Goal: Understand site structure: Understand site structure

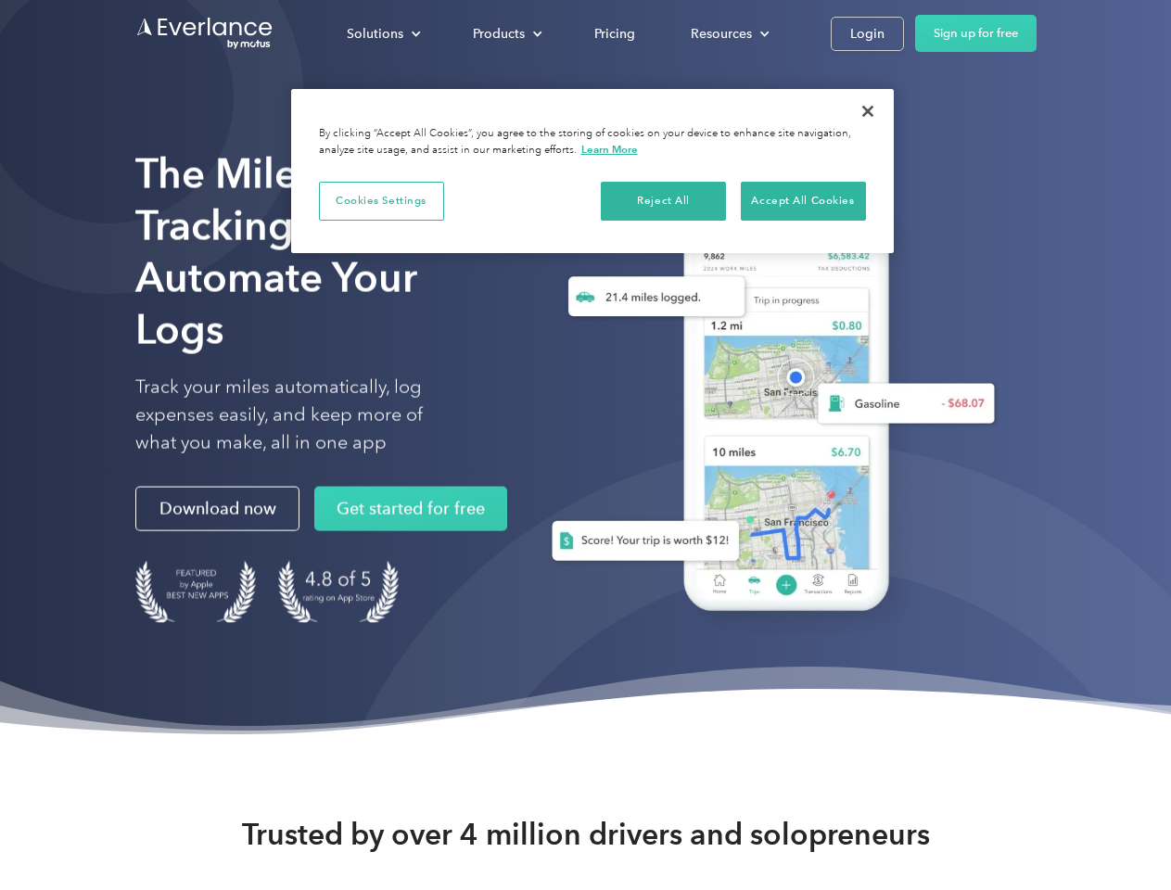
click at [383, 33] on div "Solutions" at bounding box center [375, 33] width 57 height 23
click at [505, 33] on div "Products" at bounding box center [499, 33] width 52 height 23
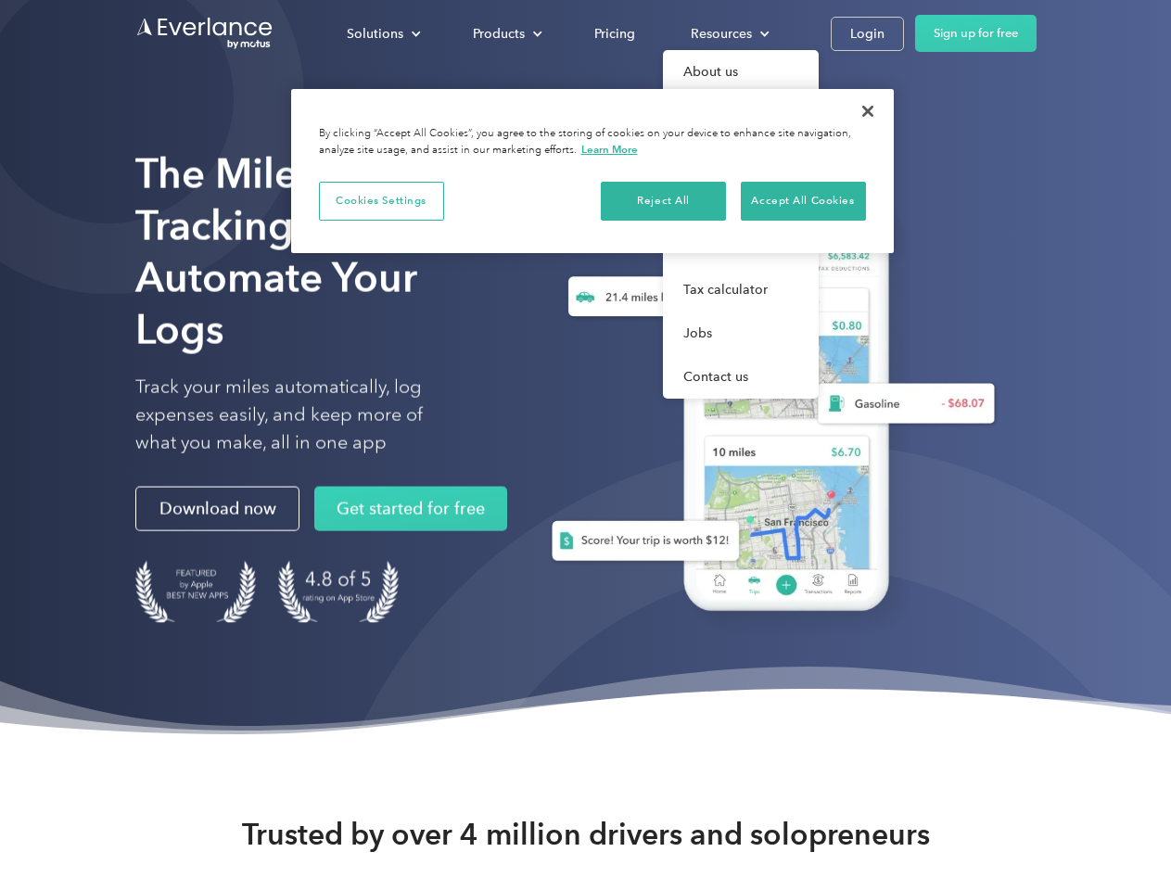
click at [728, 33] on div "Resources" at bounding box center [721, 33] width 61 height 23
click at [381, 200] on button "Cookies Settings" at bounding box center [381, 201] width 125 height 39
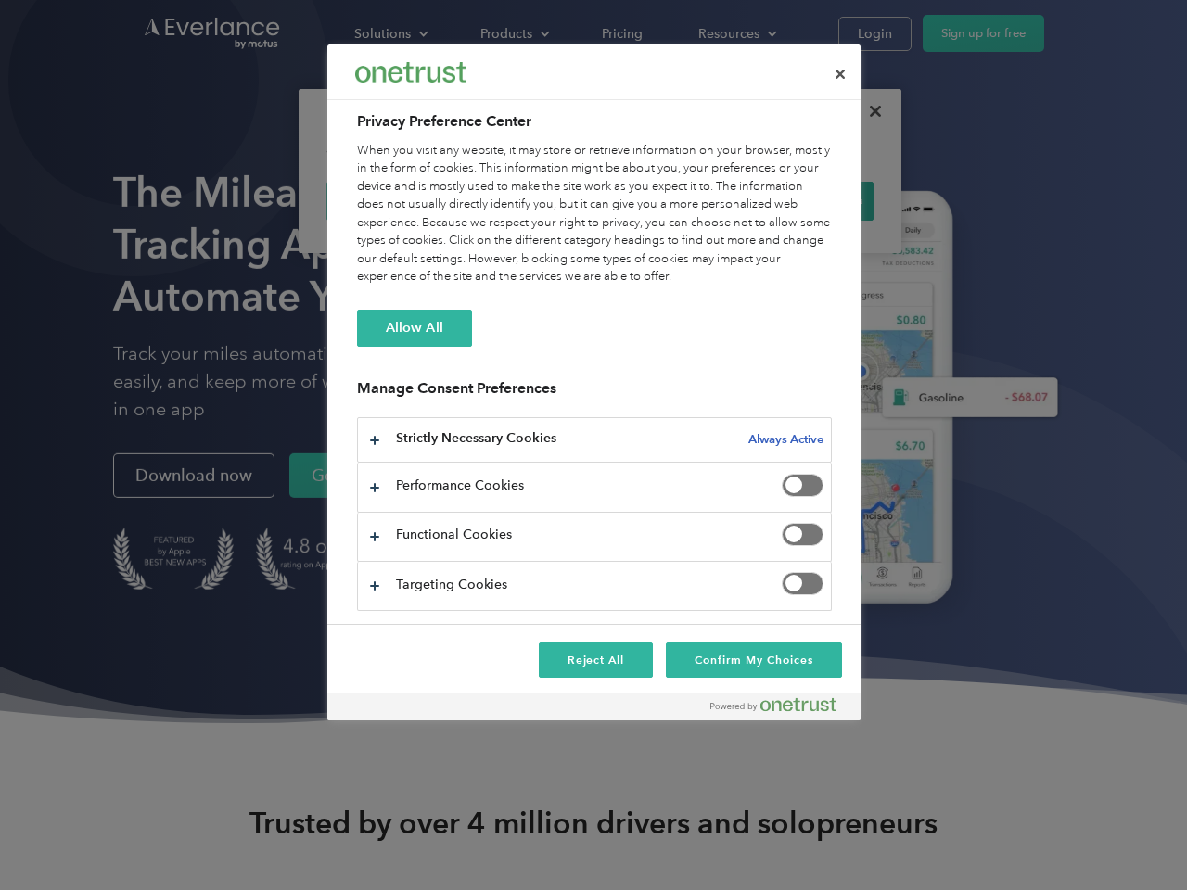
click at [664, 200] on div "When you visit any website, it may store or retrieve information on your browse…" at bounding box center [594, 214] width 475 height 145
click at [803, 200] on div "When you visit any website, it may store or retrieve information on your browse…" at bounding box center [594, 214] width 475 height 145
click at [868, 111] on div at bounding box center [593, 445] width 1187 height 890
